Goal: Navigation & Orientation: Find specific page/section

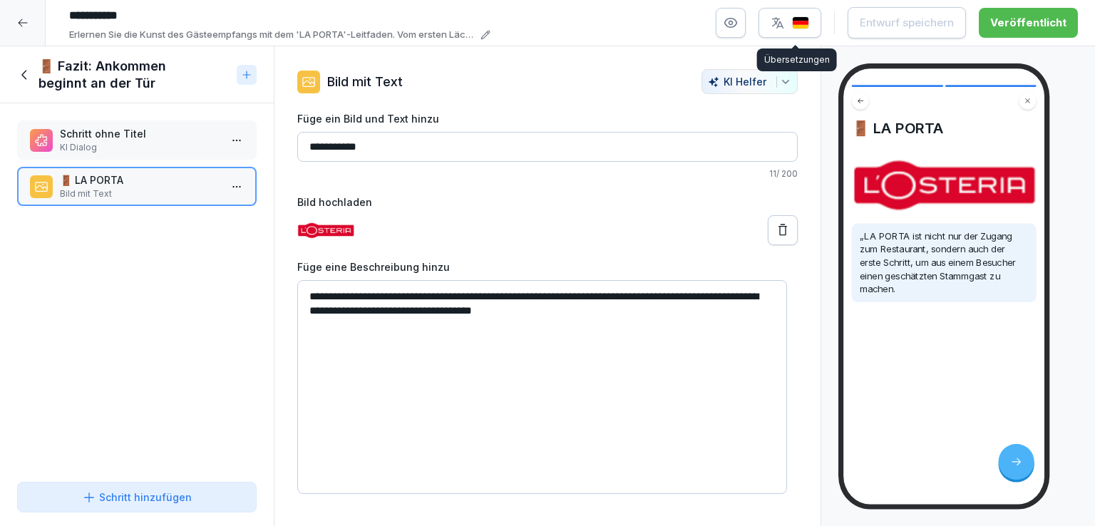
click at [21, 35] on div at bounding box center [23, 23] width 46 height 46
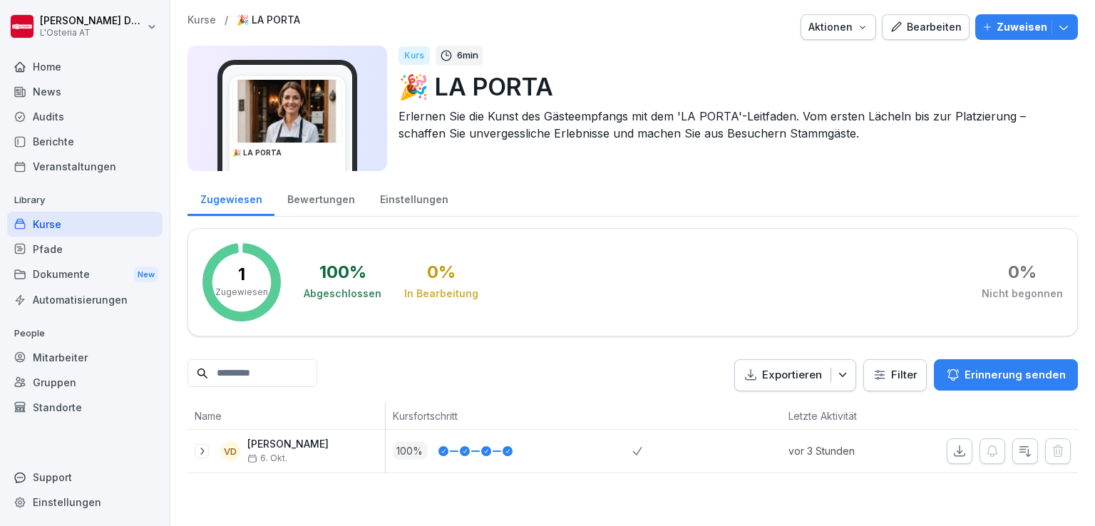
click at [63, 224] on div "Kurse" at bounding box center [84, 224] width 155 height 25
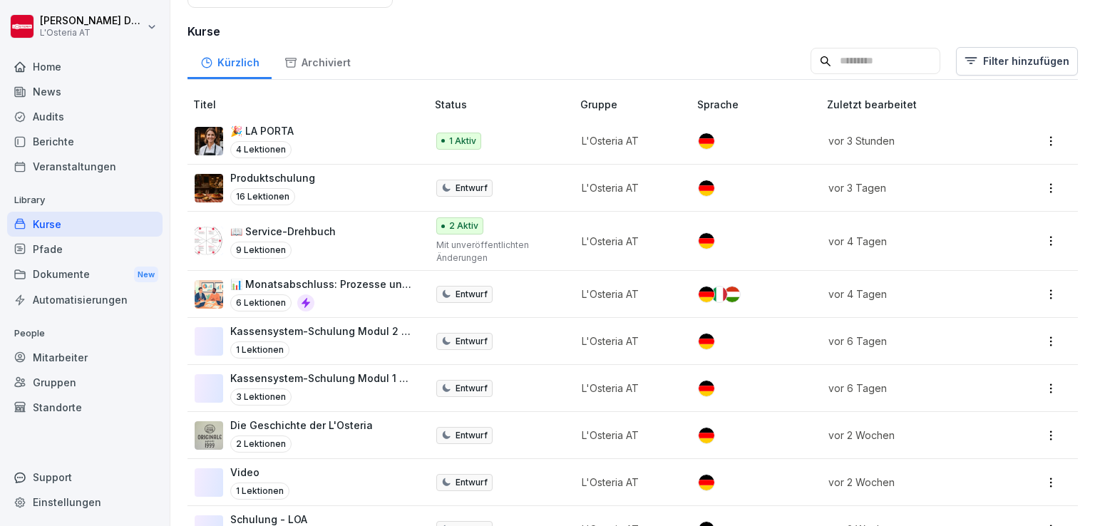
scroll to position [218, 0]
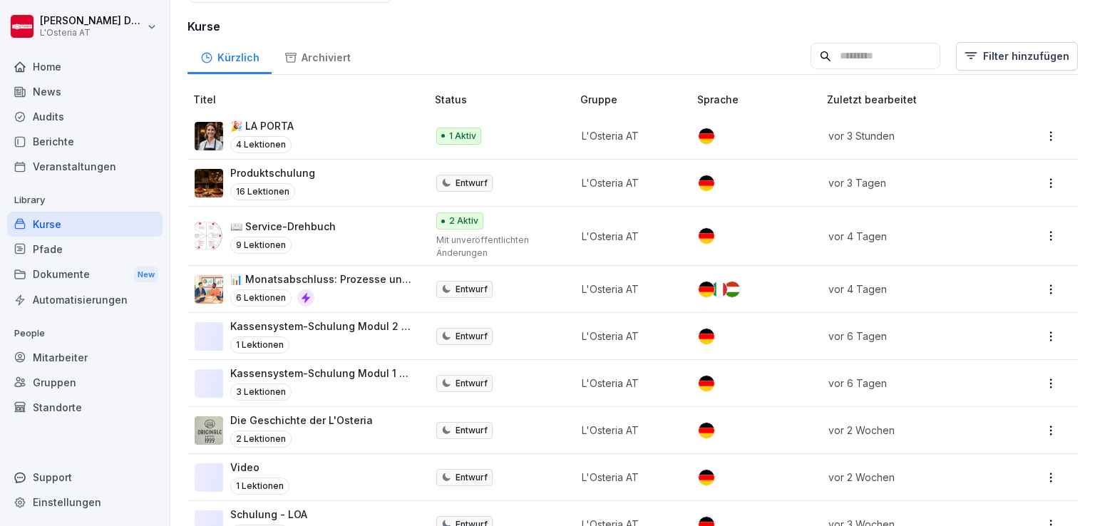
click at [298, 172] on p "Produktschulung" at bounding box center [272, 172] width 85 height 15
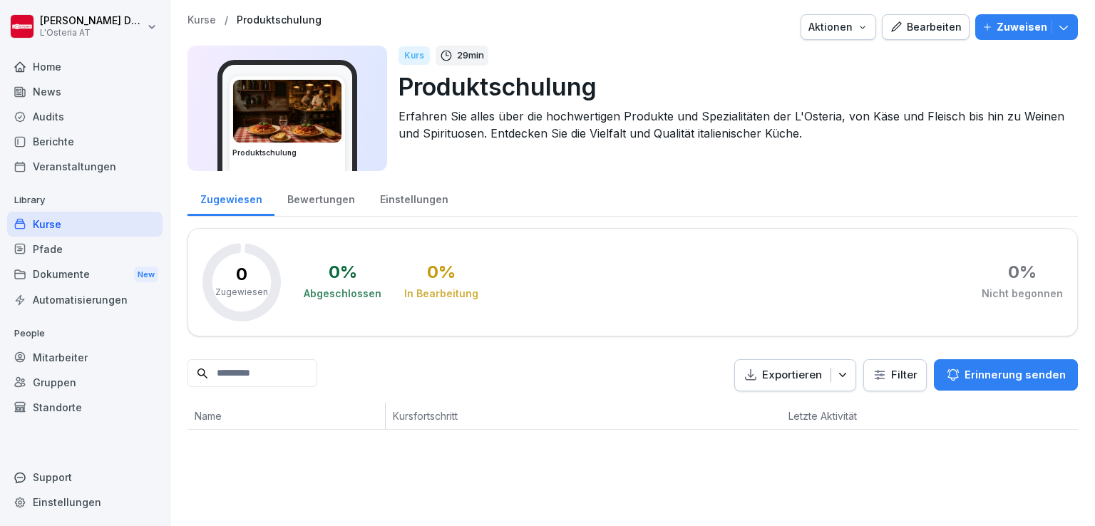
click at [56, 223] on div "Kurse" at bounding box center [84, 224] width 155 height 25
